Goal: Task Accomplishment & Management: Manage account settings

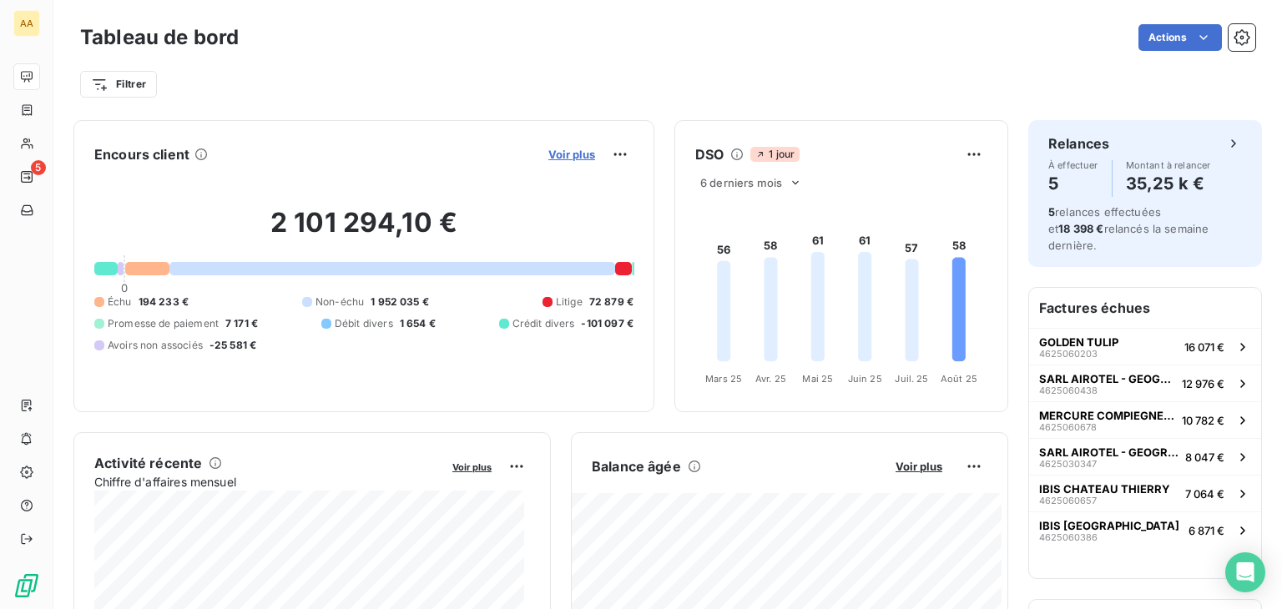
click at [556, 149] on span "Voir plus" at bounding box center [571, 154] width 47 height 13
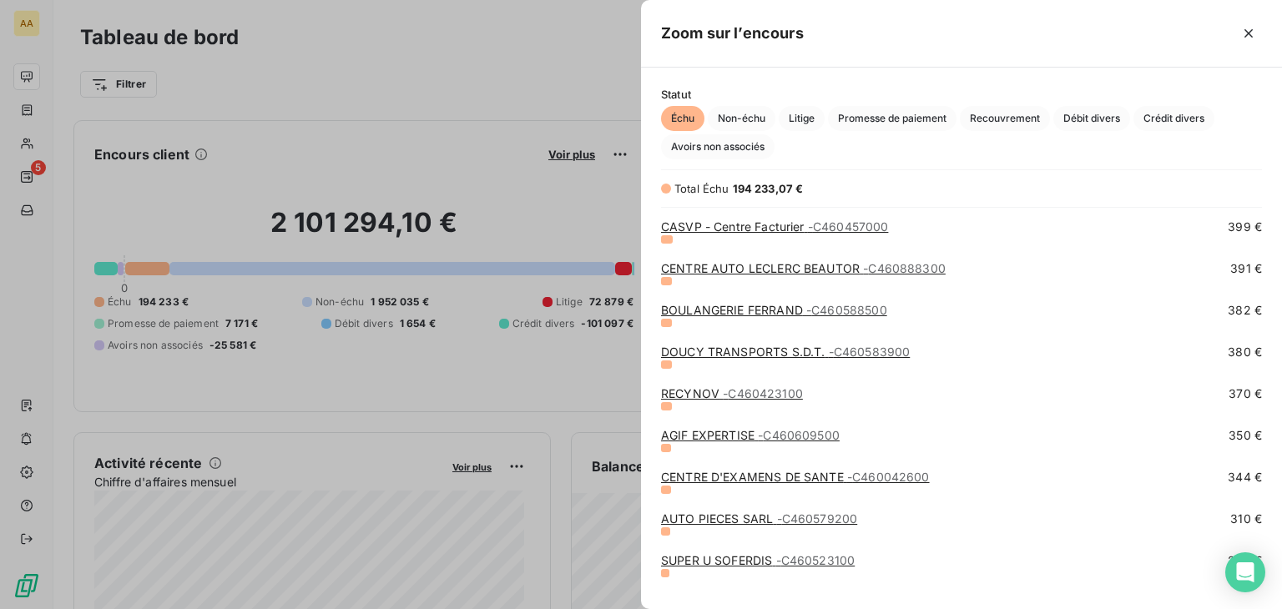
scroll to position [2253, 0]
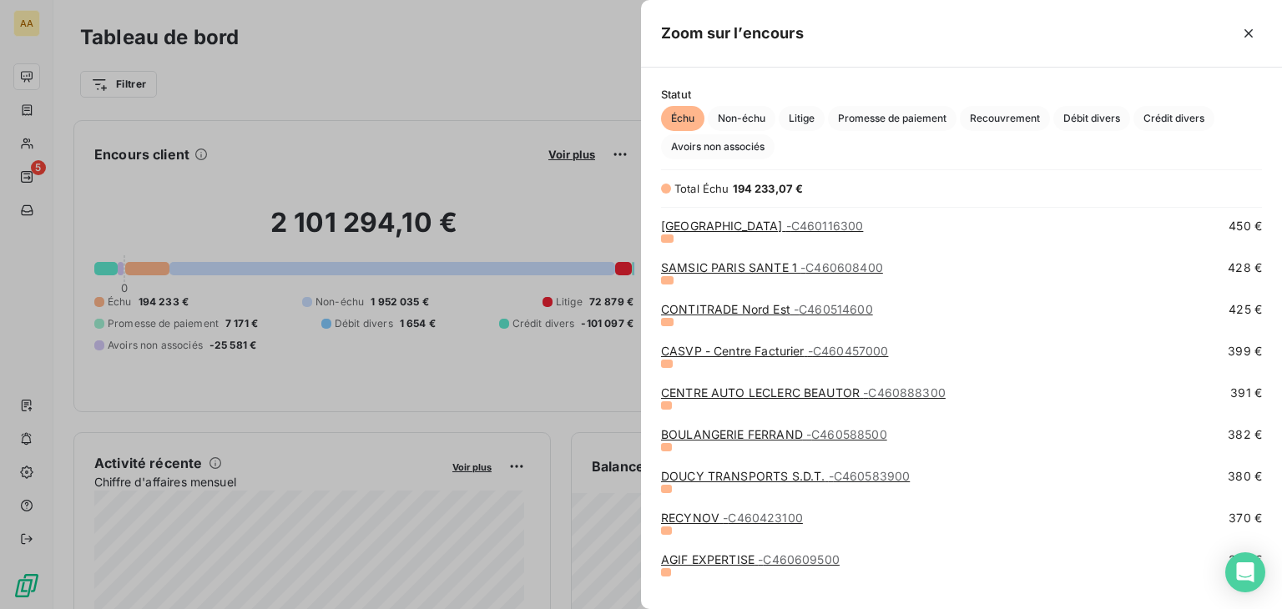
click at [810, 303] on span "- C460514600" at bounding box center [832, 309] width 79 height 14
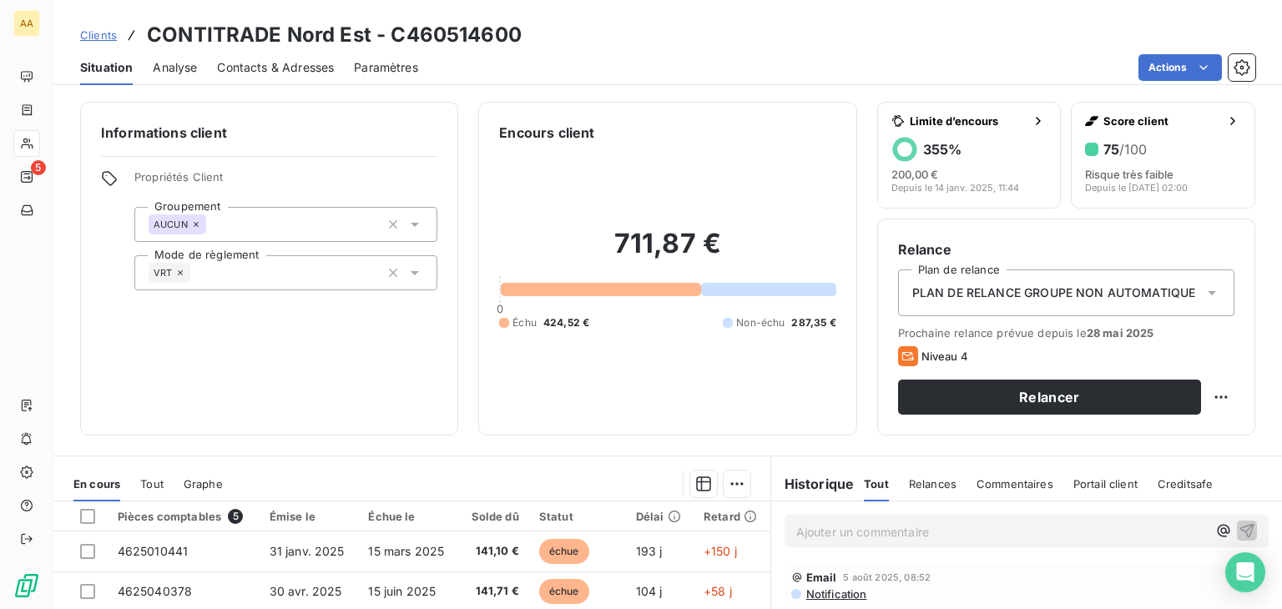
scroll to position [167, 0]
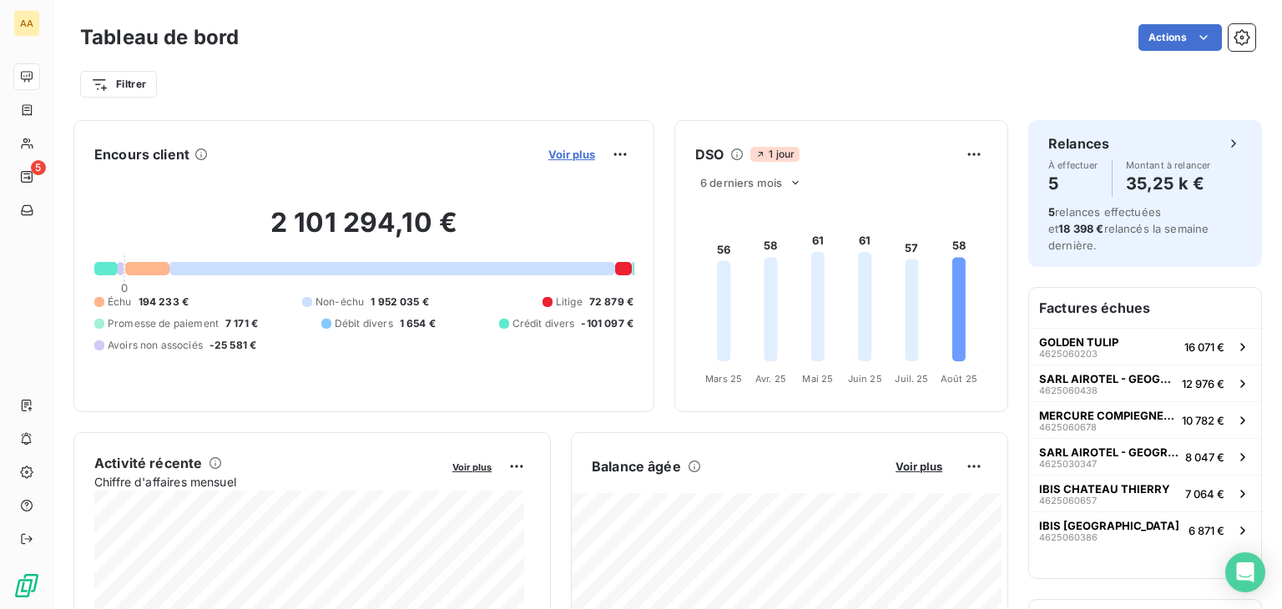
click at [552, 154] on span "Voir plus" at bounding box center [571, 154] width 47 height 13
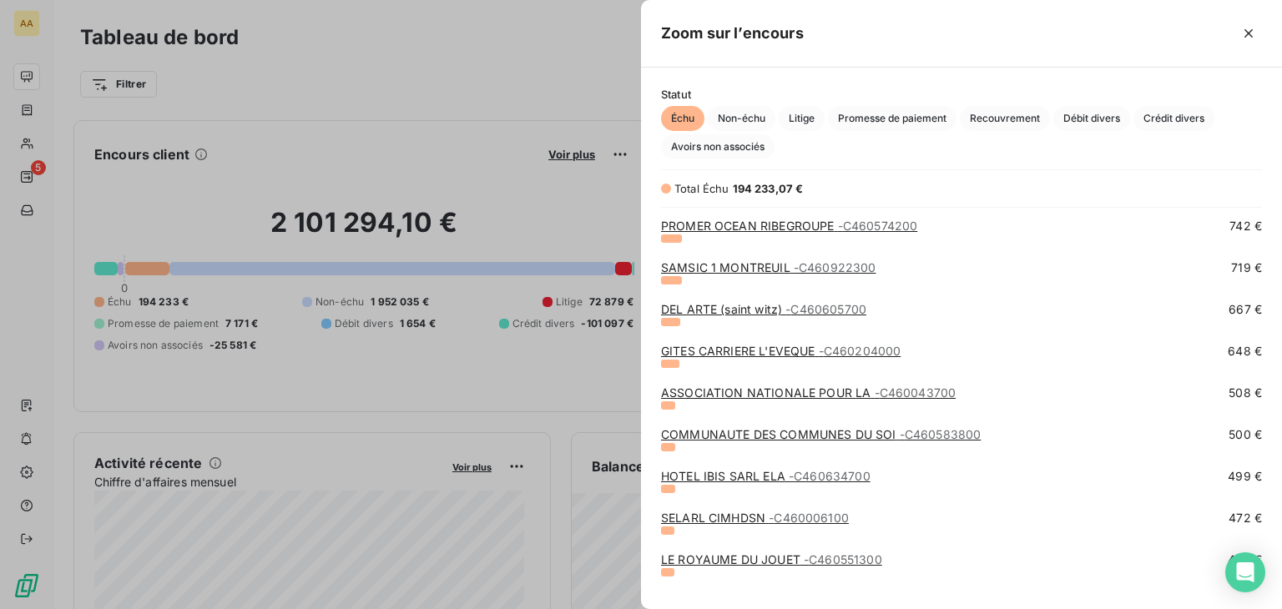
scroll to position [1919, 0]
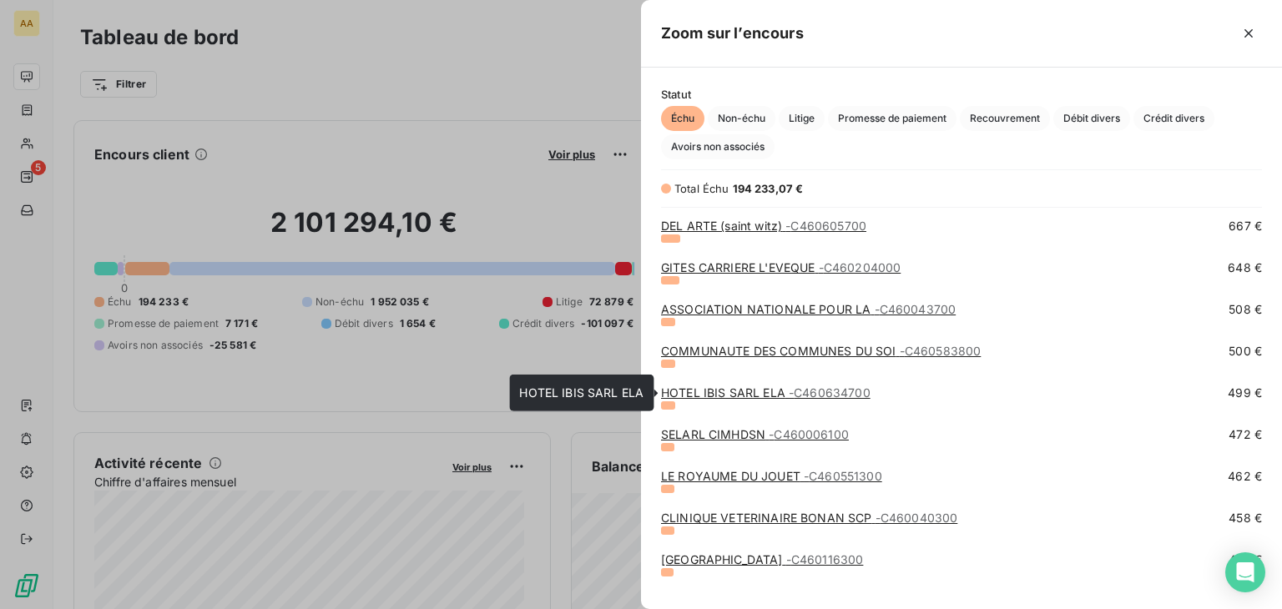
click at [834, 392] on span "- C460634700" at bounding box center [829, 392] width 82 height 14
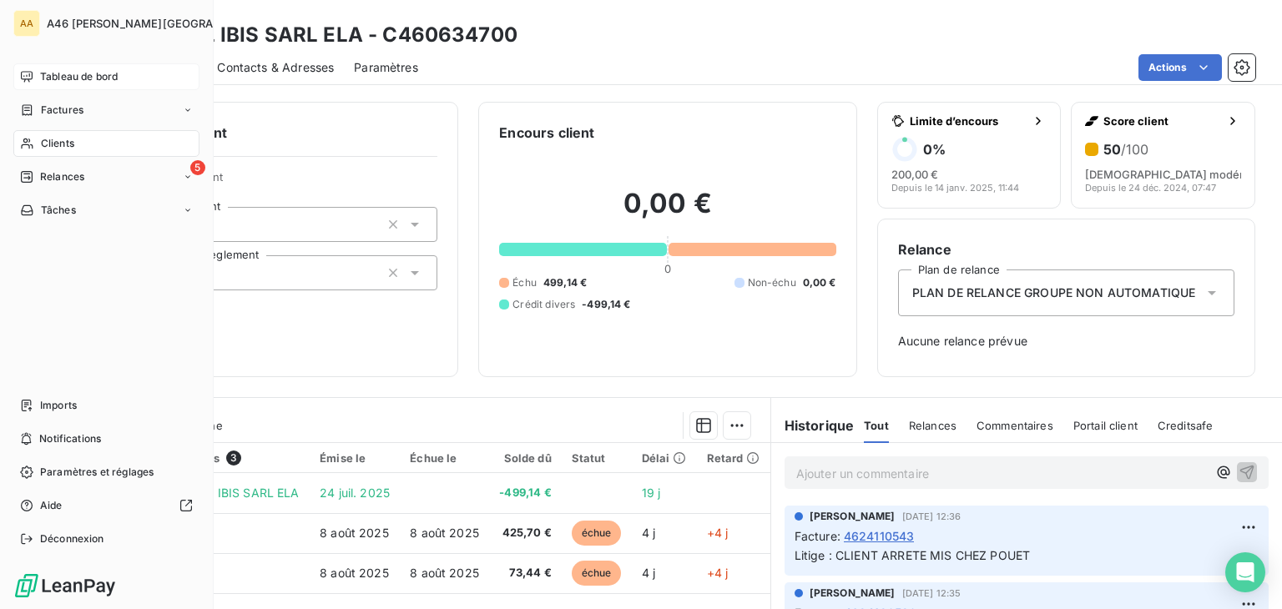
click at [88, 74] on span "Tableau de bord" at bounding box center [79, 76] width 78 height 15
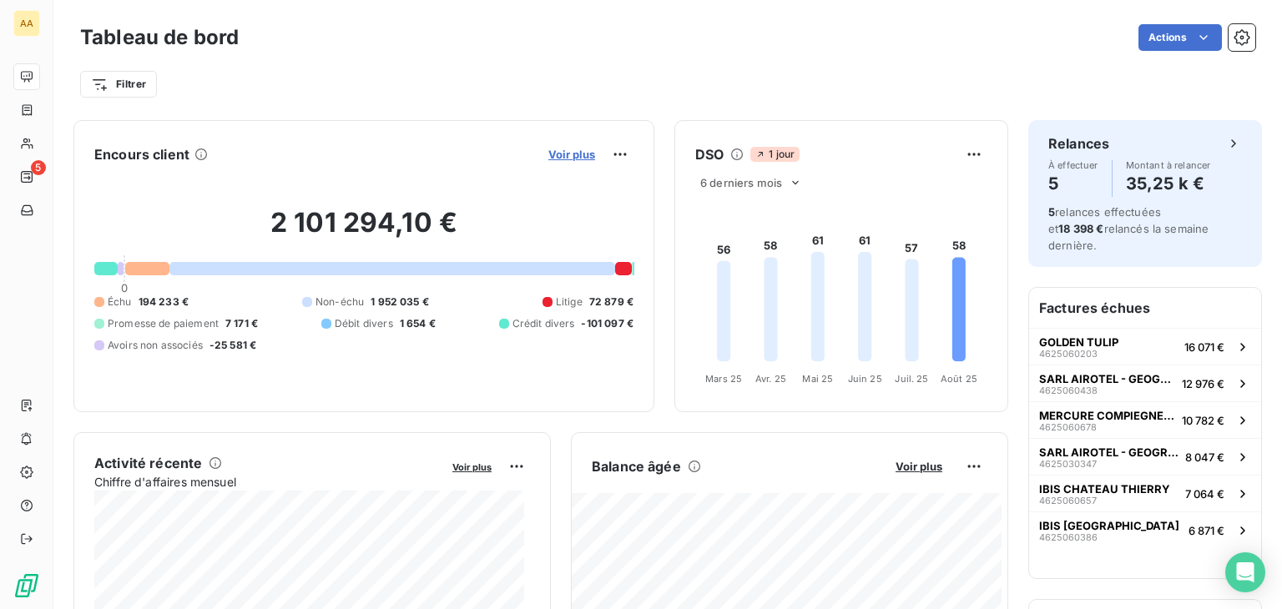
click at [572, 149] on span "Voir plus" at bounding box center [571, 154] width 47 height 13
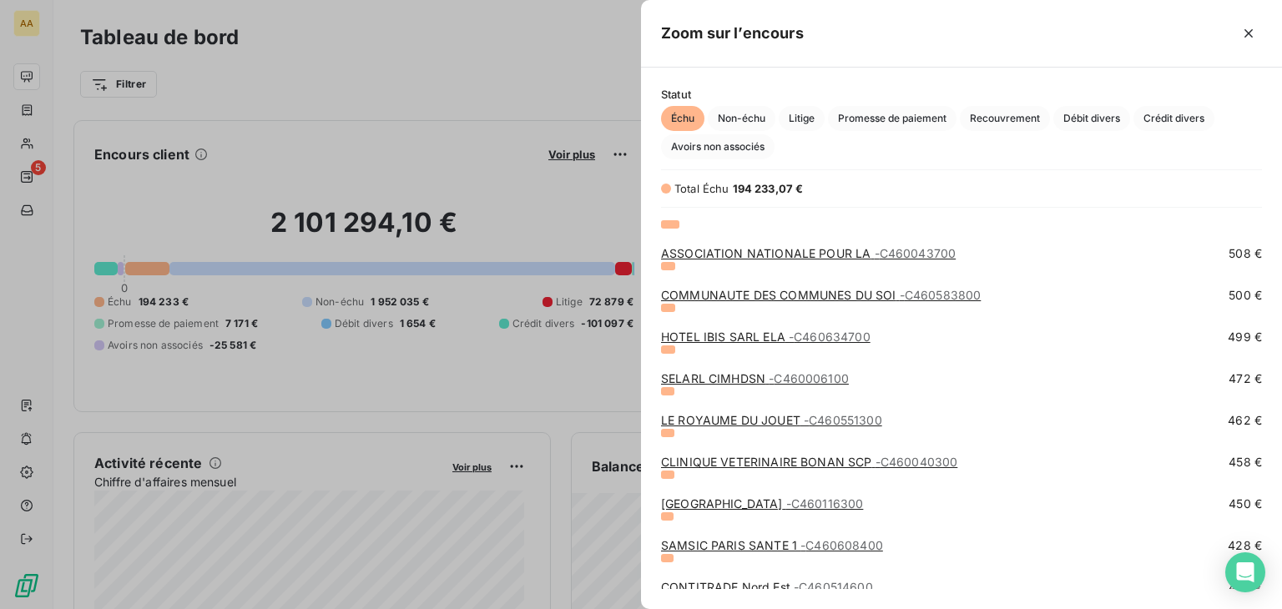
scroll to position [2002, 0]
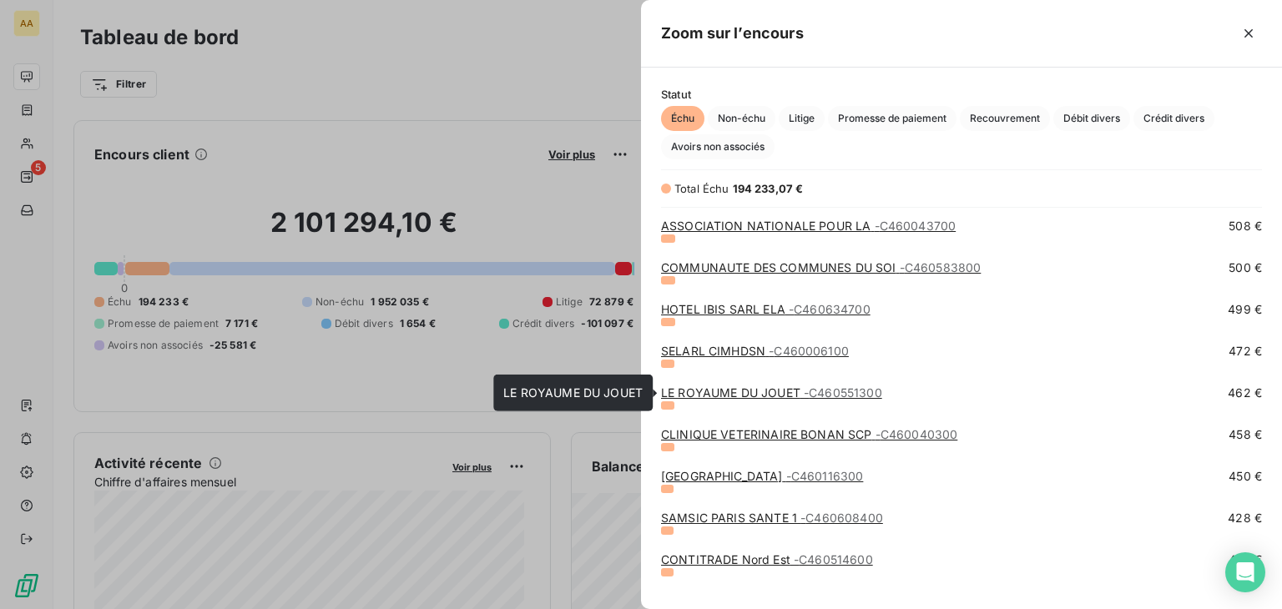
click at [814, 395] on span "- C460551300" at bounding box center [842, 392] width 78 height 14
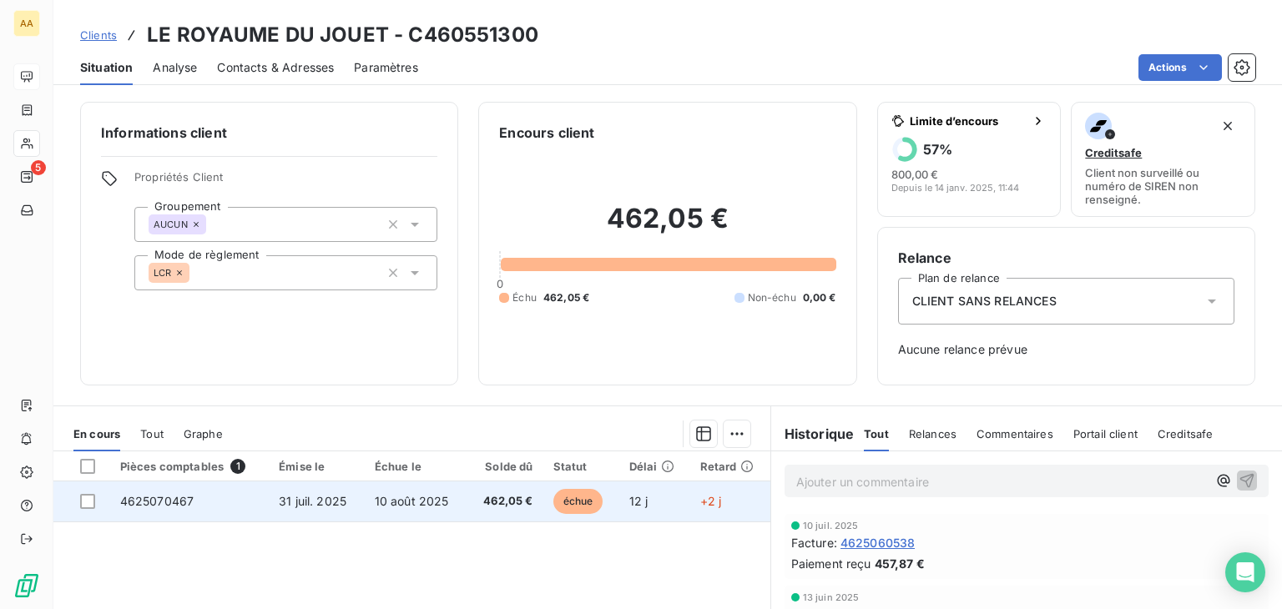
click at [192, 497] on td "4625070467" at bounding box center [189, 501] width 159 height 40
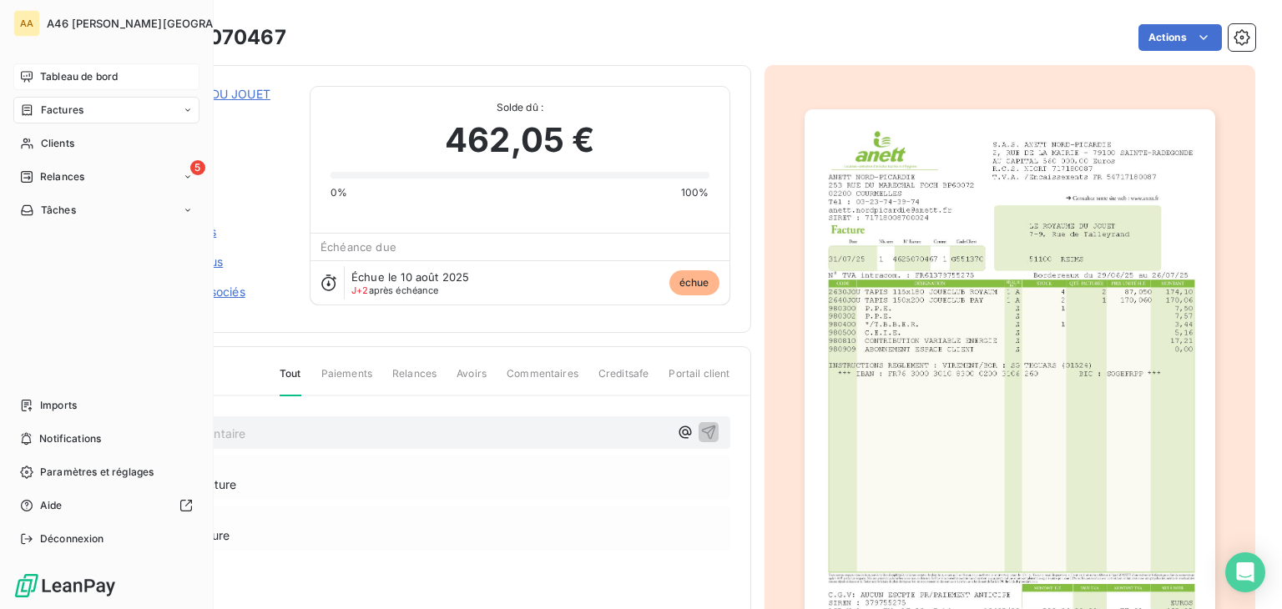
click at [88, 77] on span "Tableau de bord" at bounding box center [79, 76] width 78 height 15
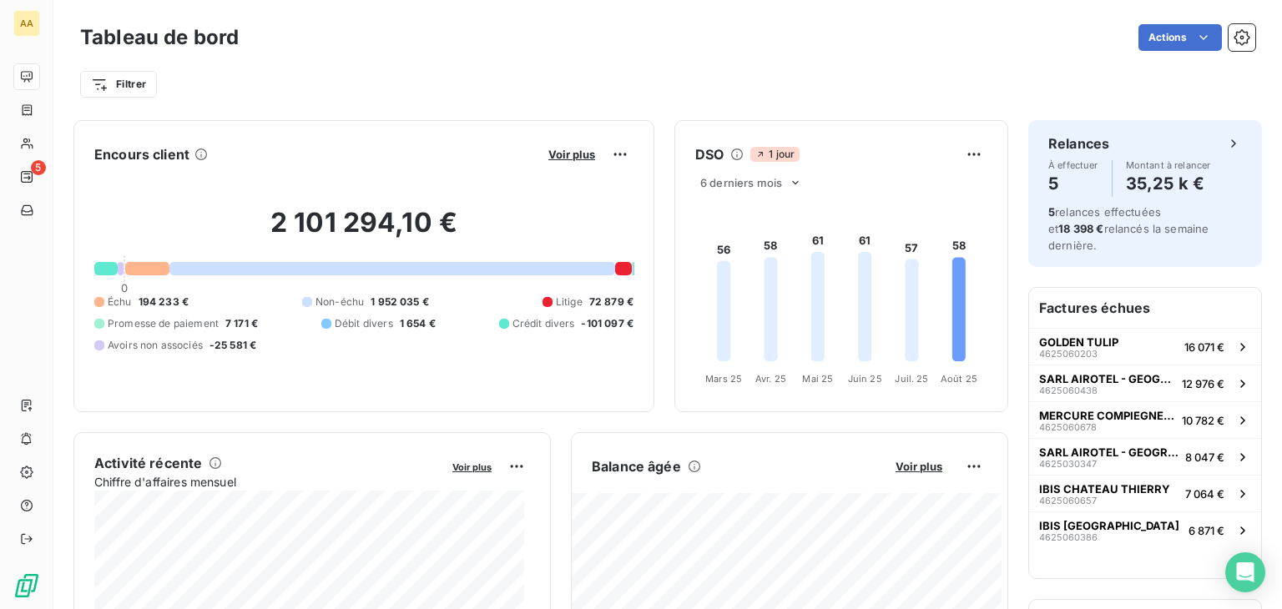
drag, startPoint x: 544, startPoint y: 24, endPoint x: 262, endPoint y: 89, distance: 289.4
click at [262, 89] on div "Filtrer" at bounding box center [667, 84] width 1175 height 32
click at [554, 152] on span "Voir plus" at bounding box center [571, 154] width 47 height 13
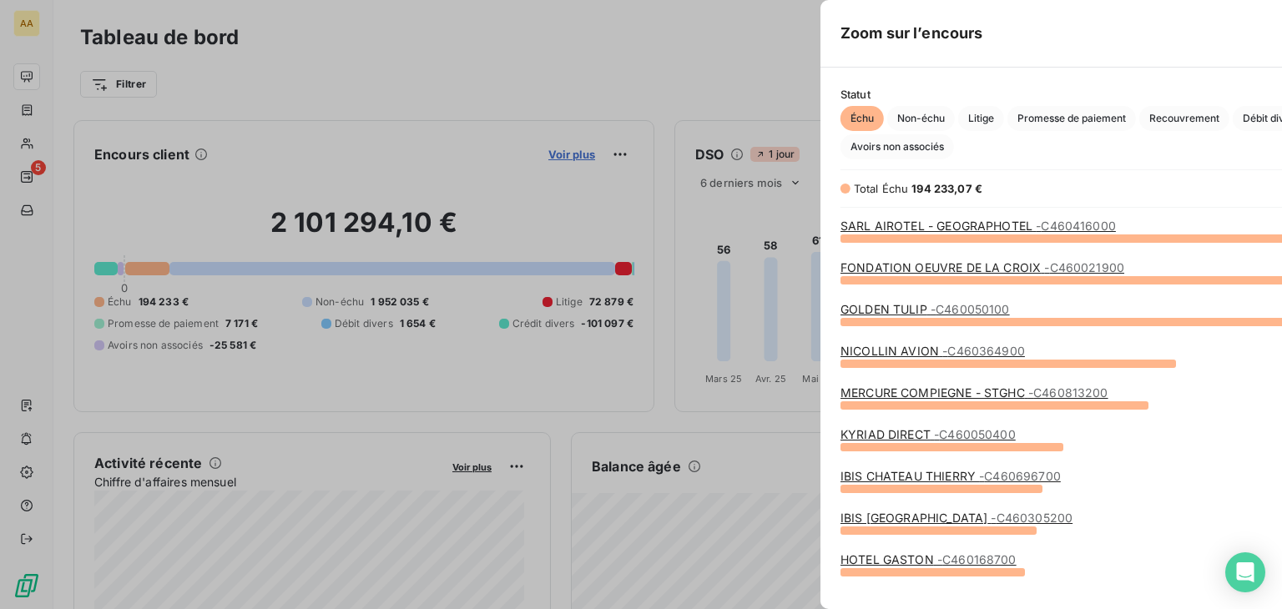
scroll to position [596, 627]
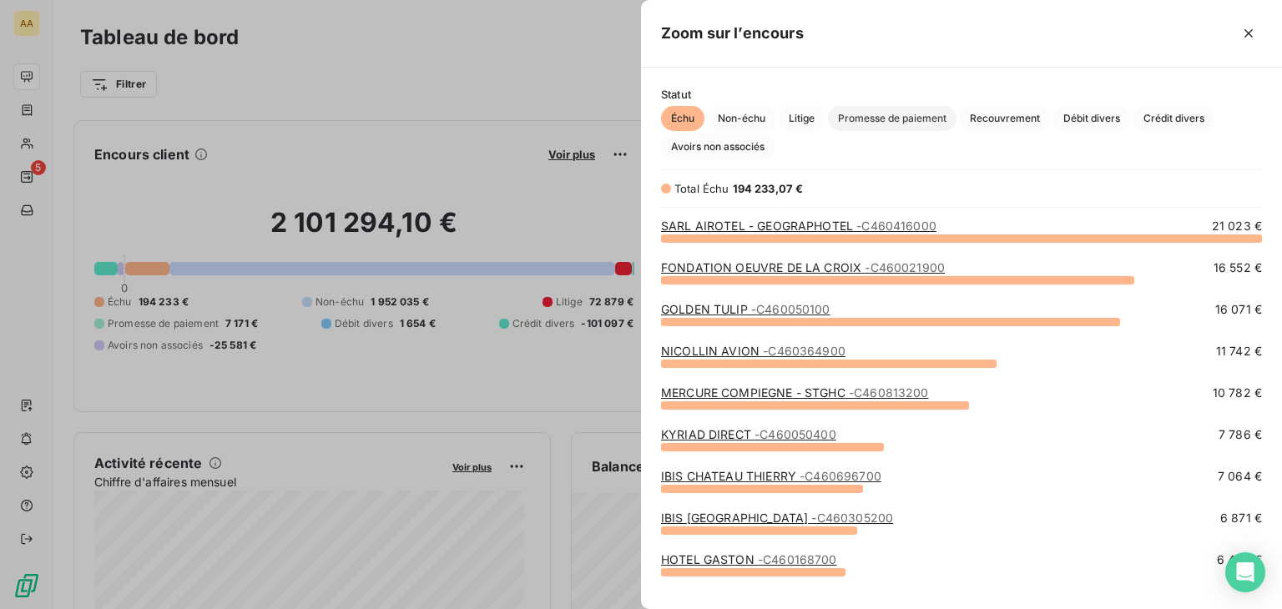
click at [898, 123] on span "Promesse de paiement" at bounding box center [892, 118] width 128 height 25
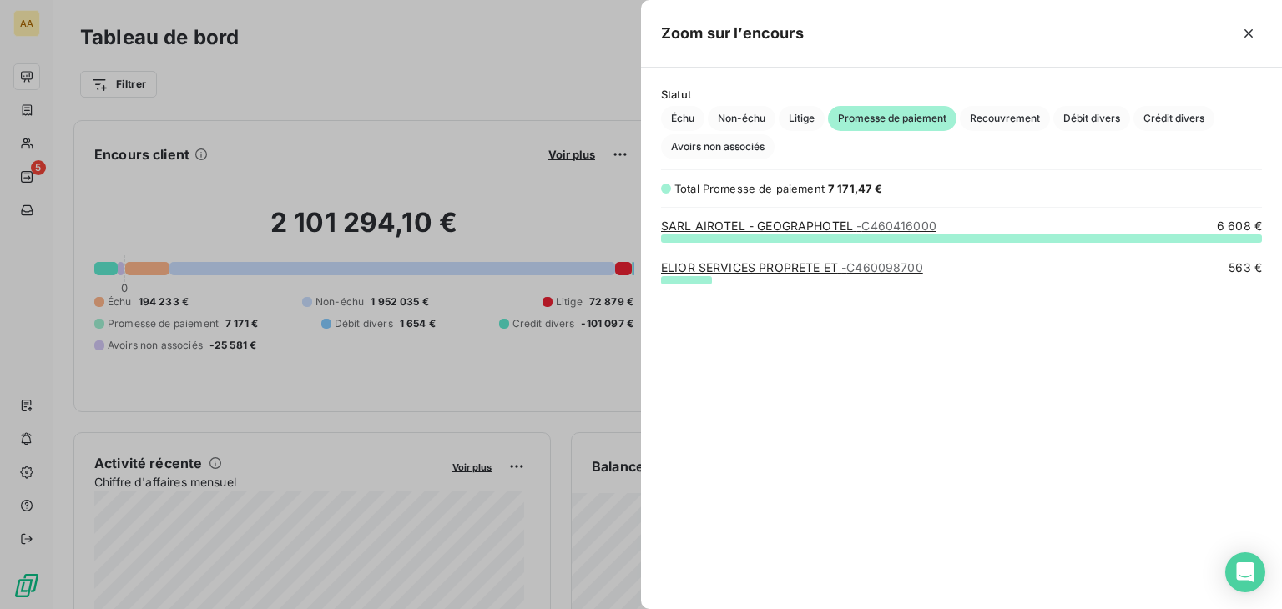
scroll to position [358, 627]
click at [1174, 117] on span "Crédit divers" at bounding box center [1173, 118] width 81 height 25
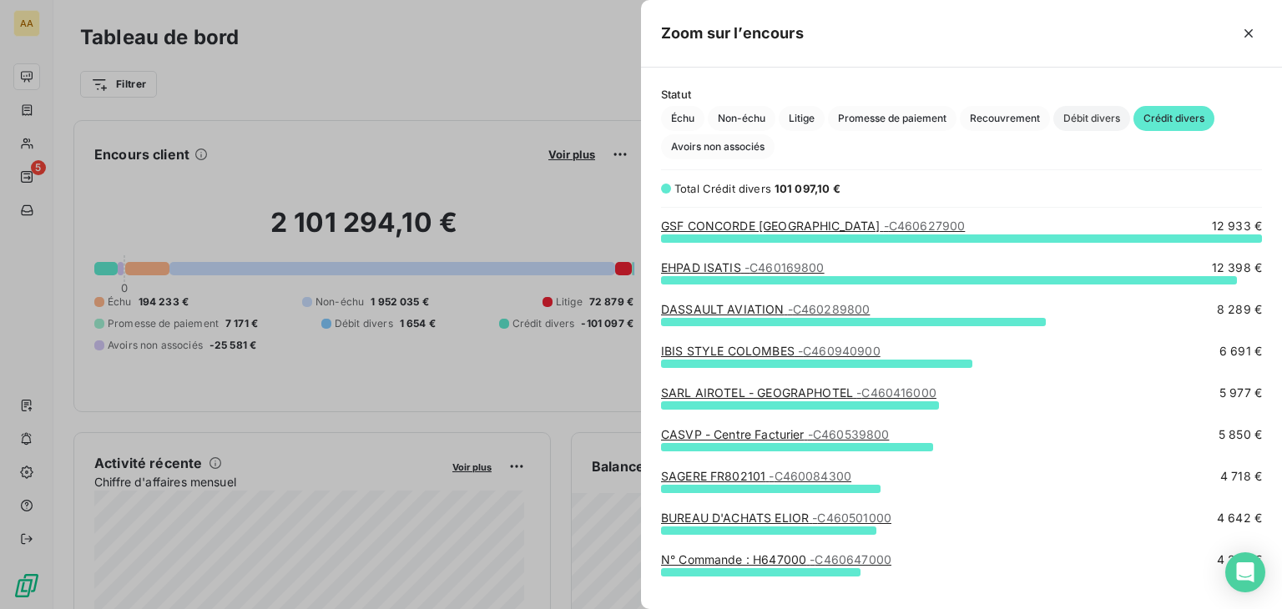
click at [1098, 118] on span "Débit divers" at bounding box center [1091, 118] width 77 height 25
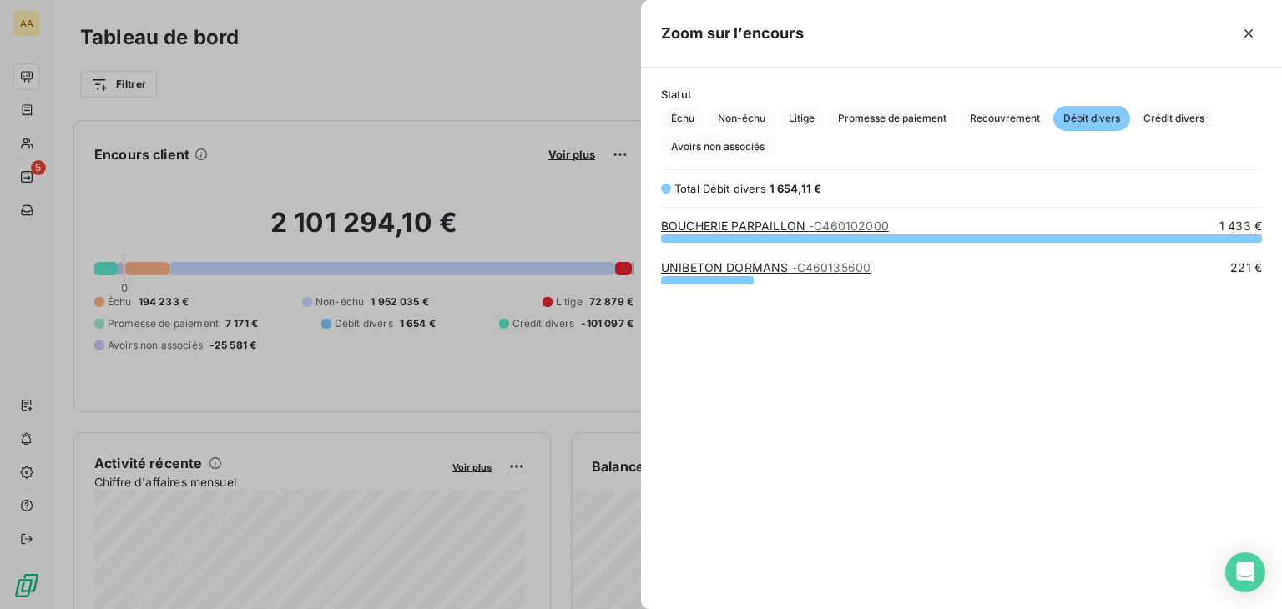
click at [386, 92] on div at bounding box center [641, 304] width 1282 height 609
